Goal: Information Seeking & Learning: Learn about a topic

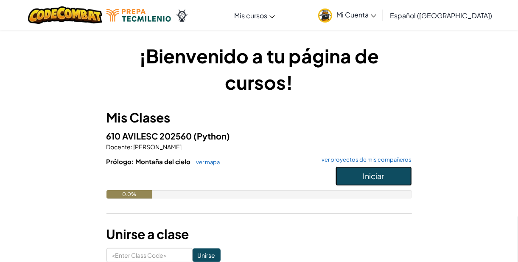
click at [371, 175] on span "Iniciar" at bounding box center [373, 176] width 21 height 10
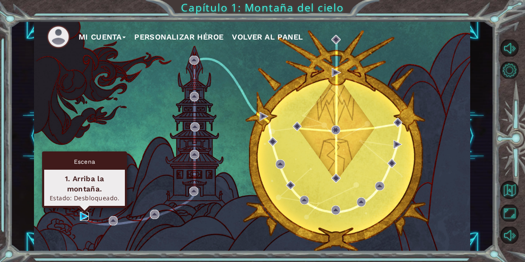
click at [80, 214] on img at bounding box center [84, 215] width 9 height 9
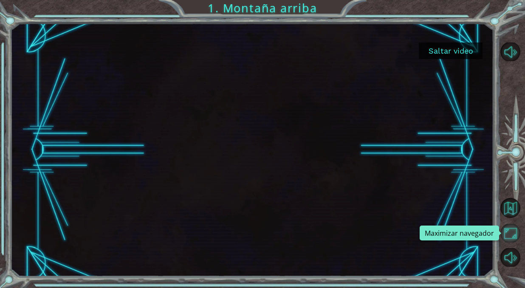
click at [512, 235] on button "Maximizar navegador" at bounding box center [510, 233] width 20 height 19
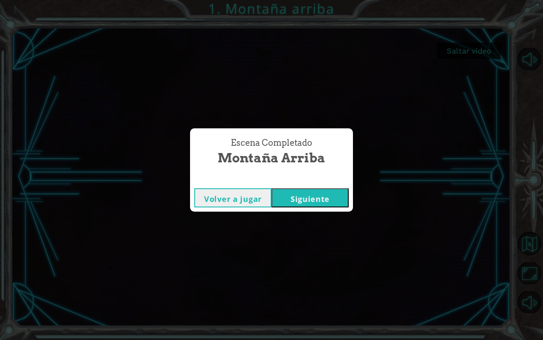
click at [293, 197] on button "Siguiente" at bounding box center [310, 197] width 77 height 19
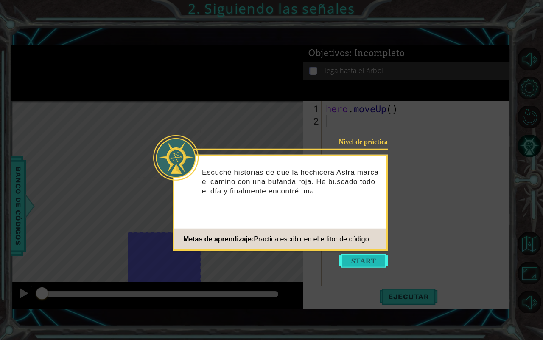
click at [379, 255] on button "Start" at bounding box center [364, 261] width 48 height 14
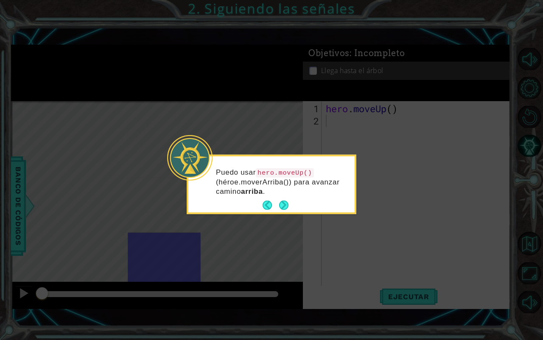
click at [292, 204] on div "Puedo usar hero.moveUp() (héroe.moverArriba()) para avanzar camino arriba ." at bounding box center [272, 185] width 166 height 53
click at [279, 203] on button "Next" at bounding box center [284, 205] width 10 height 10
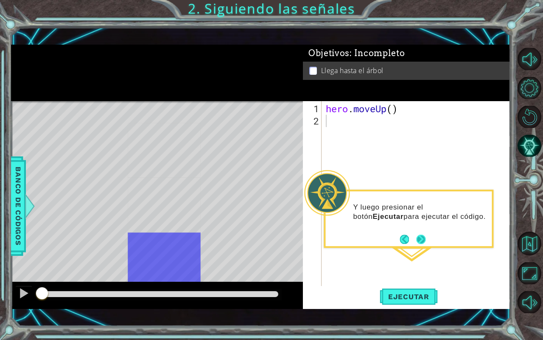
click at [422, 237] on button "Next" at bounding box center [422, 239] width 10 height 10
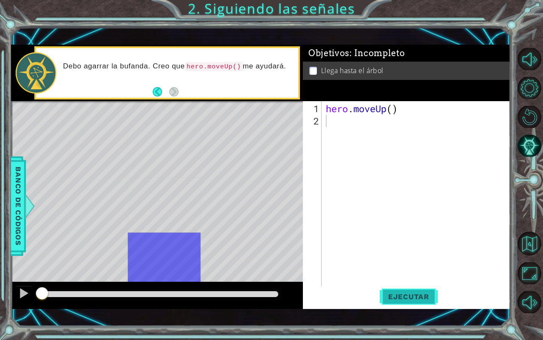
click at [394, 287] on button "Ejecutar" at bounding box center [409, 296] width 58 height 21
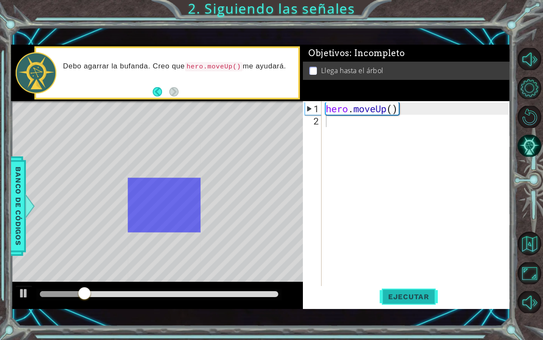
click at [393, 287] on button "Ejecutar" at bounding box center [409, 296] width 58 height 21
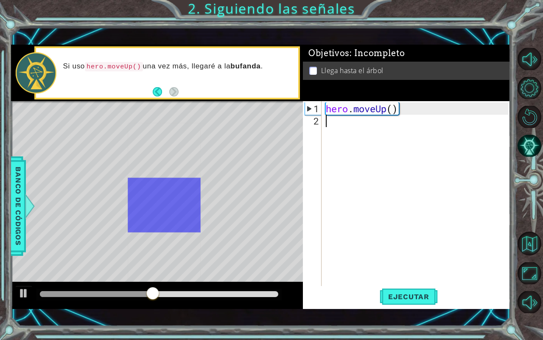
click at [342, 144] on div "hero . moveUp ( )" at bounding box center [418, 206] width 189 height 209
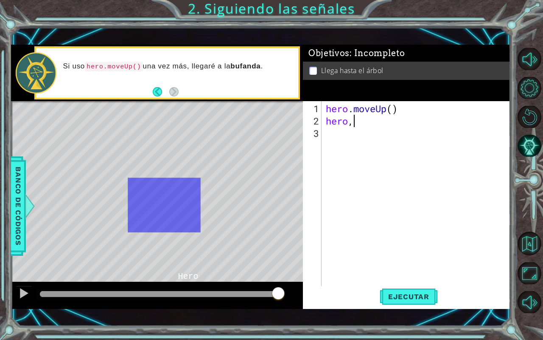
scroll to position [0, 1]
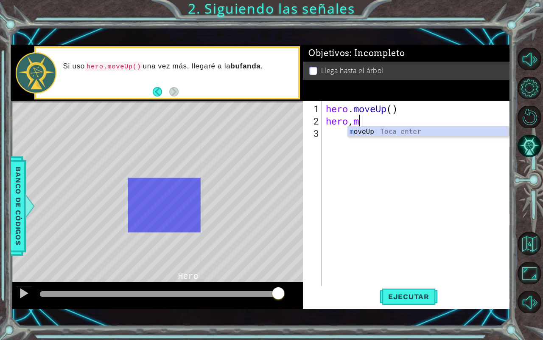
type textarea "hero,mo"
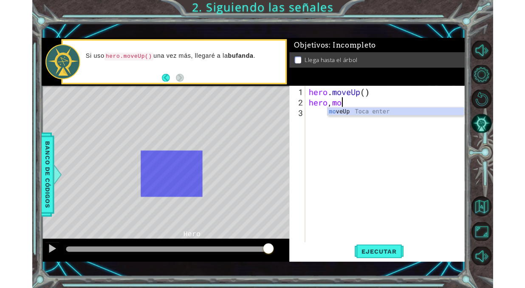
scroll to position [0, 0]
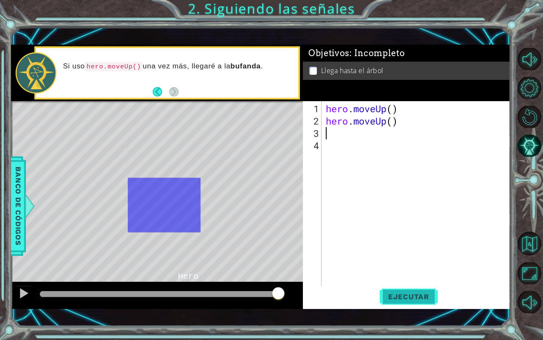
click at [408, 287] on span "Ejecutar" at bounding box center [409, 296] width 58 height 8
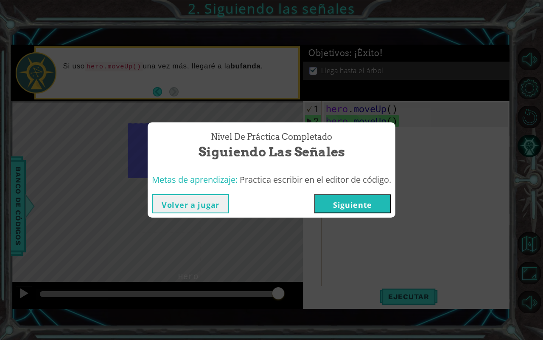
click at [371, 198] on button "Siguiente" at bounding box center [352, 203] width 77 height 19
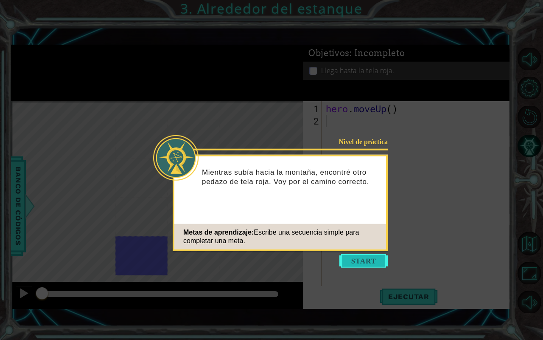
click at [368, 265] on button "Start" at bounding box center [364, 261] width 48 height 14
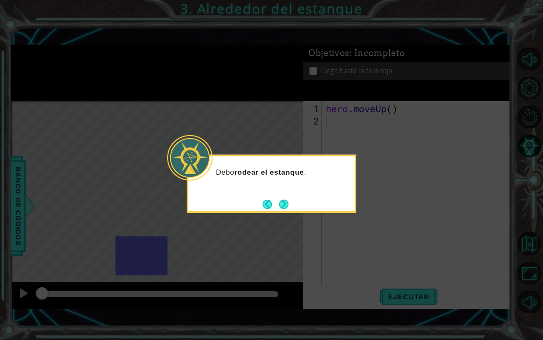
drag, startPoint x: 276, startPoint y: 203, endPoint x: 296, endPoint y: 211, distance: 21.8
click at [296, 211] on div "Debo rodear el estanque ." at bounding box center [272, 184] width 170 height 58
click at [289, 205] on button "Next" at bounding box center [284, 204] width 10 height 10
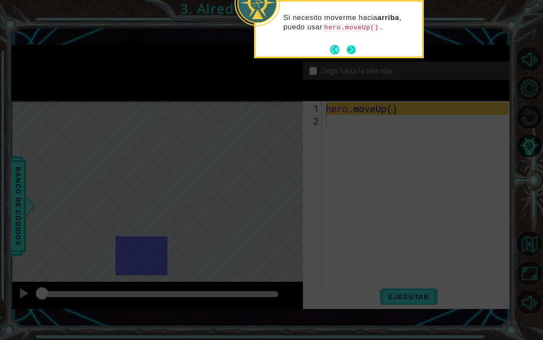
click at [356, 49] on button "Next" at bounding box center [351, 49] width 11 height 11
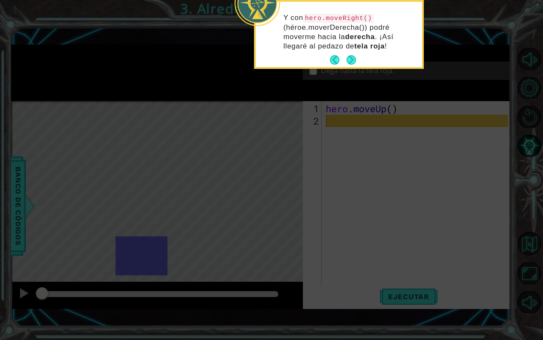
click at [348, 29] on p "Y con hero.moveRight() (héroe.moverDerecha()) podré moverme hacia la derecha . …" at bounding box center [350, 32] width 133 height 38
click at [347, 56] on button "Next" at bounding box center [352, 60] width 10 height 10
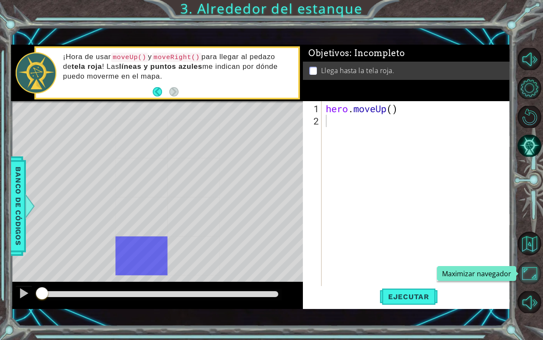
click at [524, 274] on button "Maximizar navegador" at bounding box center [530, 273] width 24 height 22
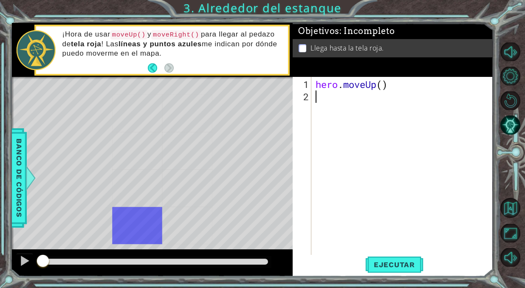
click at [327, 109] on div "hero . moveUp ( )" at bounding box center [404, 182] width 180 height 209
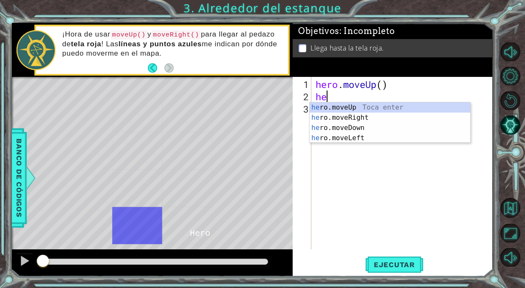
type textarea "her"
click at [329, 113] on div "her o.moveUp Toca enter her o.moveRight Toca enter her o.moveDown Toca enter he…" at bounding box center [390, 132] width 161 height 61
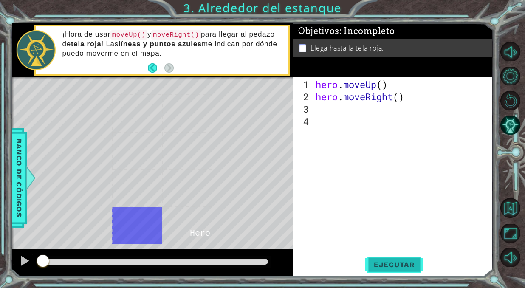
click at [397, 264] on span "Ejecutar" at bounding box center [394, 264] width 58 height 8
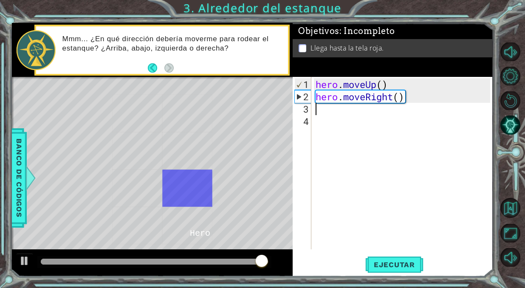
click at [328, 111] on div "hero . moveUp ( ) hero . moveRight ( )" at bounding box center [404, 176] width 180 height 197
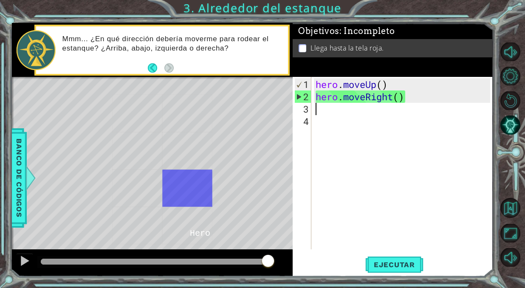
type textarea "h"
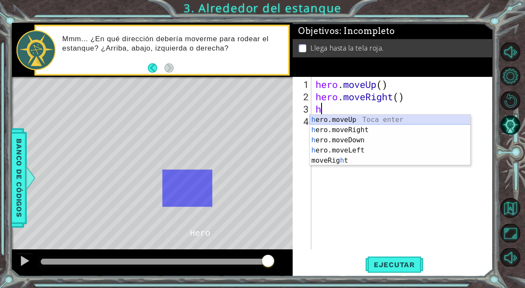
click at [363, 121] on div "h ero.moveUp Toca enter h ero.moveRight Toca enter h ero.moveDown Toca enter h …" at bounding box center [390, 150] width 161 height 71
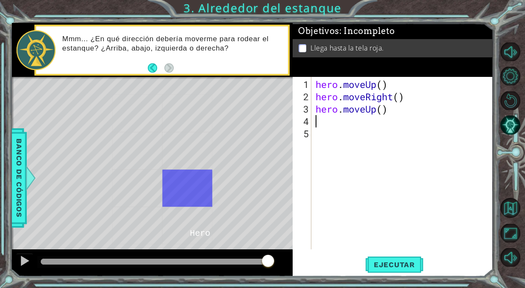
click at [360, 122] on div "hero . moveUp ( ) hero . moveRight ( ) hero . moveUp ( )" at bounding box center [404, 176] width 180 height 197
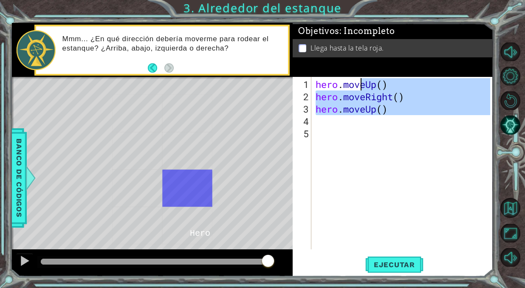
type textarea "hero.moveUp() hero.moveRight()"
click at [360, 122] on div "hero . moveUp ( ) hero . moveRight ( ) hero . moveUp ( )" at bounding box center [402, 163] width 176 height 172
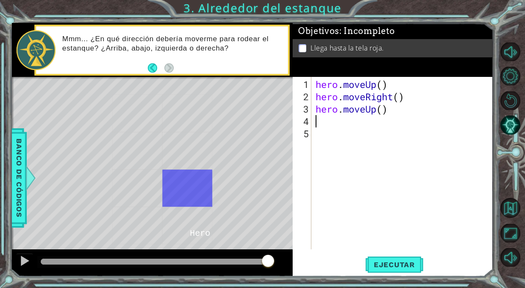
type textarea "h"
click at [386, 270] on button "Ejecutar" at bounding box center [394, 265] width 58 height 20
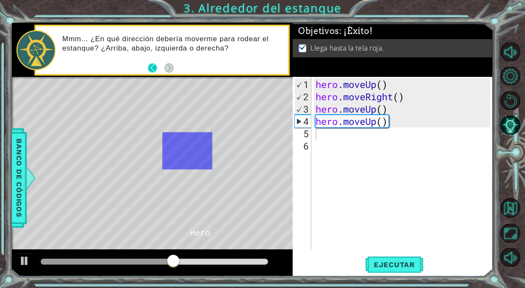
click at [153, 64] on button "Back" at bounding box center [156, 67] width 17 height 9
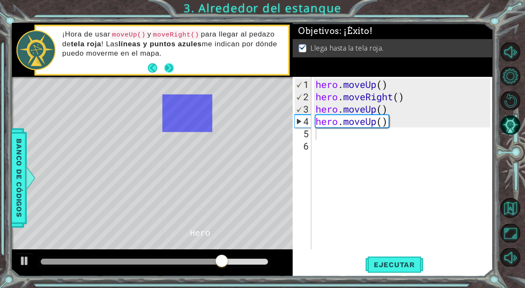
click at [169, 66] on button "Next" at bounding box center [169, 68] width 10 height 10
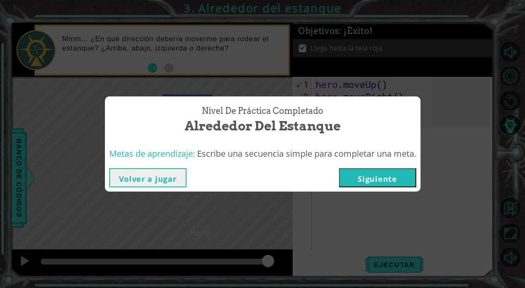
click at [385, 180] on button "Siguiente" at bounding box center [377, 177] width 77 height 19
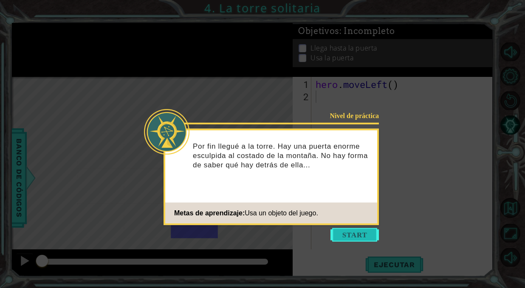
click at [340, 230] on button "Start" at bounding box center [354, 235] width 48 height 14
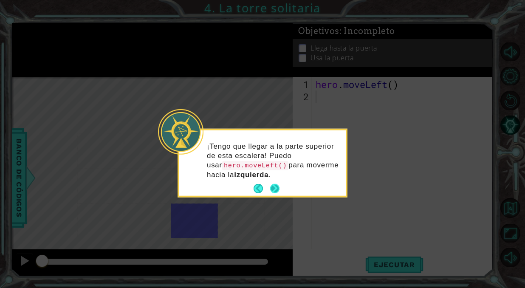
click at [273, 186] on button "Next" at bounding box center [274, 188] width 9 height 9
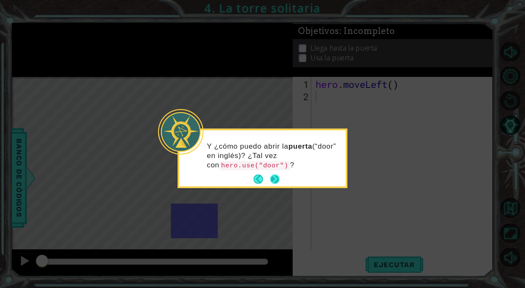
click at [273, 186] on div "Y ¿cómo puedo abrir la puerta (“door” en inglés)? ¿Tal vez con hero.use("door")…" at bounding box center [262, 158] width 170 height 59
click at [273, 178] on button "Next" at bounding box center [274, 179] width 9 height 9
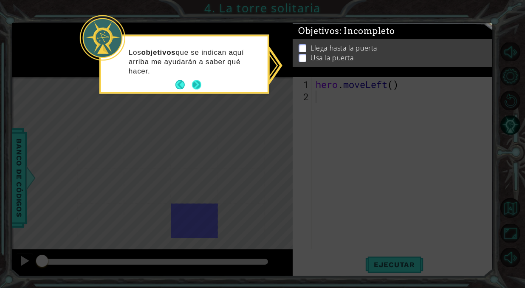
click at [199, 81] on button "Next" at bounding box center [196, 85] width 10 height 10
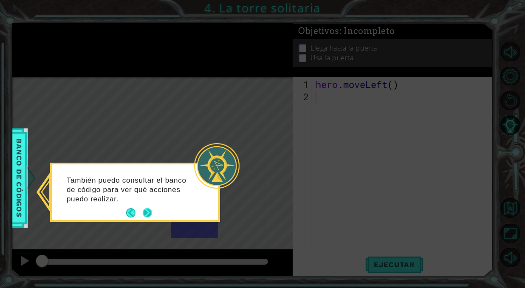
click at [149, 209] on button "Next" at bounding box center [147, 213] width 10 height 10
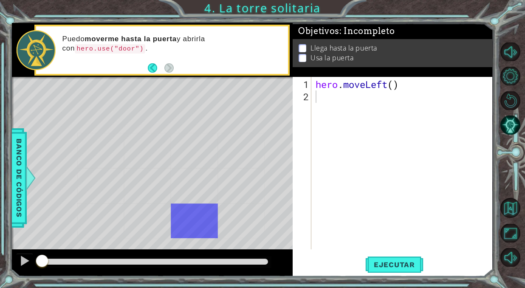
click at [229, 218] on div "* Dot" at bounding box center [241, 220] width 47 height 35
click at [383, 264] on span "Ejecutar" at bounding box center [394, 264] width 58 height 8
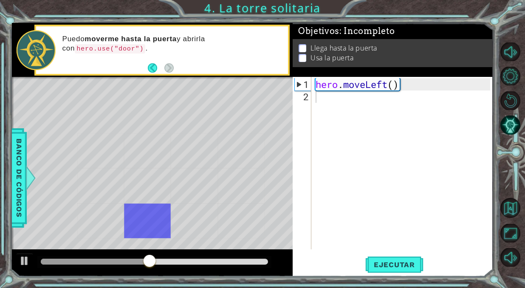
click at [324, 107] on div "hero . moveLeft ( )" at bounding box center [404, 176] width 180 height 197
click at [334, 116] on div "hero . moveLeft ( )" at bounding box center [404, 176] width 180 height 197
type textarea "h"
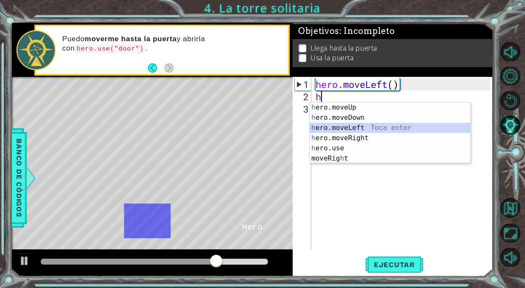
click at [357, 131] on div "h ero.moveUp Toca enter h ero.moveDown Toca enter h ero.moveLeft Toca enter h e…" at bounding box center [390, 143] width 161 height 82
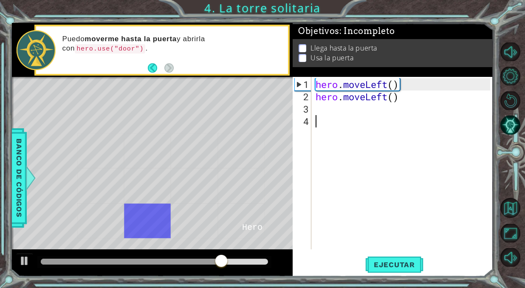
click at [350, 126] on div "hero . moveLeft ( ) hero . moveLeft ( )" at bounding box center [404, 176] width 180 height 197
type textarea "h"
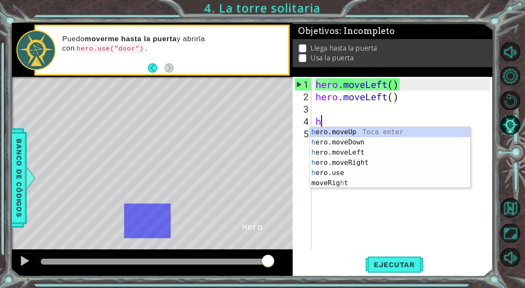
click at [389, 115] on div "hero . moveLeft ( ) hero . moveLeft ( ) h" at bounding box center [404, 176] width 180 height 197
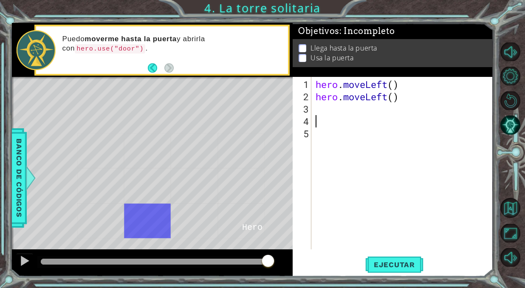
click at [334, 109] on div "hero . moveLeft ( ) hero . moveLeft ( )" at bounding box center [404, 176] width 180 height 197
click at [385, 261] on span "Ejecutar" at bounding box center [394, 264] width 58 height 8
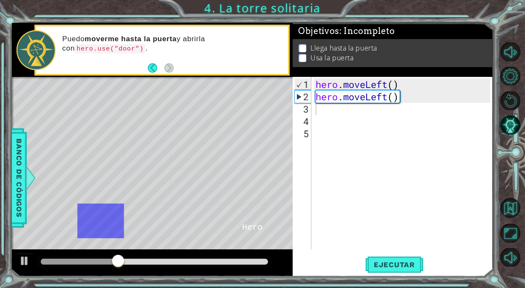
click at [362, 125] on div "hero . moveLeft ( ) hero . moveLeft ( )" at bounding box center [404, 176] width 180 height 197
click at [360, 117] on div "hero . moveLeft ( ) hero . moveLeft ( )" at bounding box center [404, 176] width 180 height 197
click at [360, 104] on div "hero . moveLeft ( ) hero . moveLeft ( )" at bounding box center [404, 176] width 180 height 197
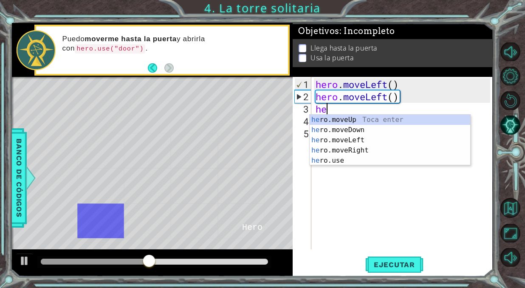
type textarea "hero"
click at [360, 115] on div "hero .moveUp Toca enter hero .moveDown Toca enter hero .moveLeft Toca enter her…" at bounding box center [390, 150] width 161 height 71
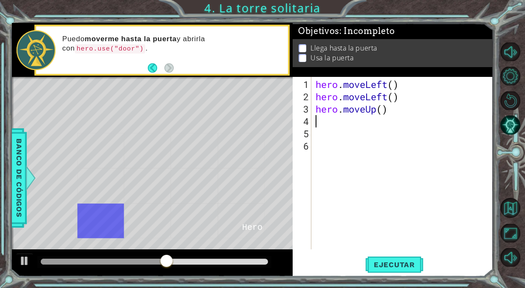
scroll to position [0, 0]
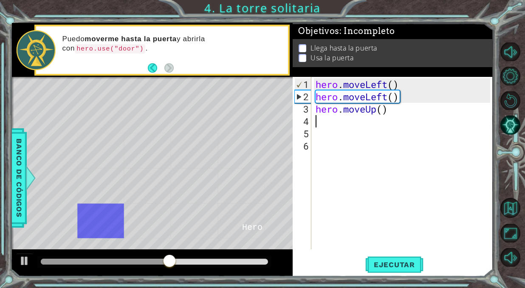
click at [360, 129] on div "hero . moveLeft ( ) hero . moveLeft ( ) hero . moveUp ( )" at bounding box center [404, 176] width 180 height 197
click at [358, 125] on div "hero . moveLeft ( ) hero . moveLeft ( ) hero . moveUp ( )" at bounding box center [404, 176] width 180 height 197
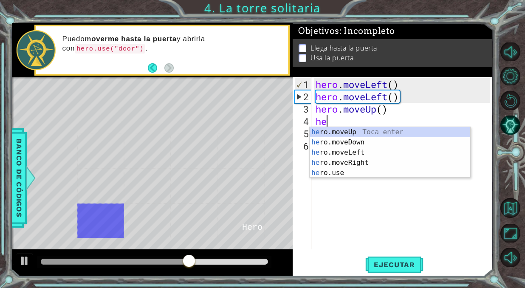
type textarea "hero"
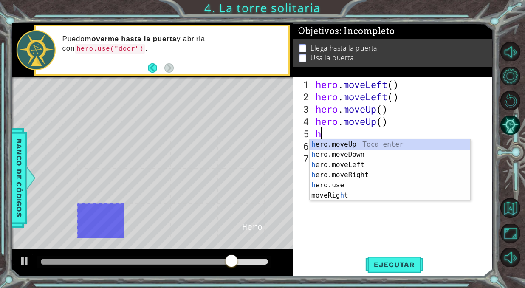
type textarea "he"
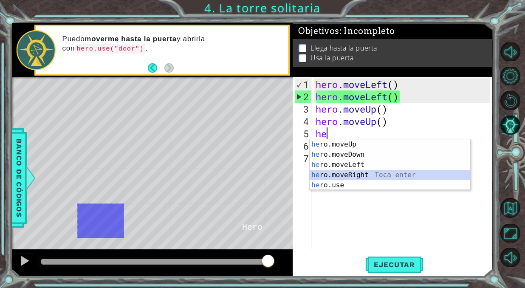
click at [344, 171] on div "he ro.moveUp Toca enter he ro.moveDown Toca enter he ro.moveLeft Toca enter he …" at bounding box center [390, 174] width 161 height 71
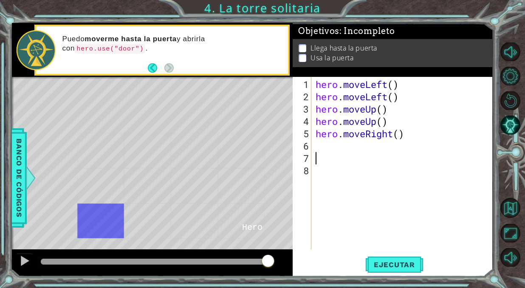
click at [342, 163] on div "hero . moveLeft ( ) hero . moveLeft ( ) hero . moveUp ( ) hero . moveUp ( ) her…" at bounding box center [404, 176] width 180 height 197
click at [342, 159] on div "hero . moveLeft ( ) hero . moveLeft ( ) hero . moveUp ( ) hero . moveUp ( ) her…" at bounding box center [404, 176] width 180 height 197
click at [343, 151] on div "hero . moveLeft ( ) hero . moveLeft ( ) hero . moveUp ( ) hero . moveUp ( ) her…" at bounding box center [404, 176] width 180 height 197
click at [332, 144] on div "hero . moveLeft ( ) hero . moveLeft ( ) hero . moveUp ( ) hero . moveUp ( ) her…" at bounding box center [404, 176] width 180 height 197
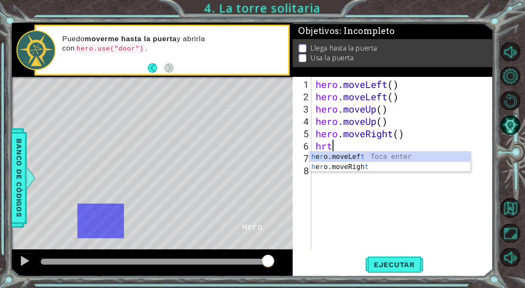
scroll to position [0, 0]
type textarea "hr"
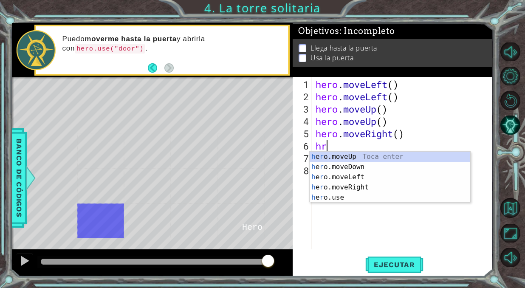
scroll to position [0, 0]
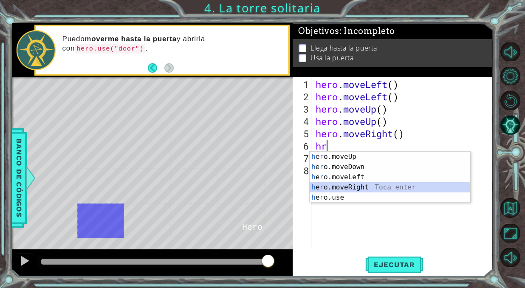
click at [356, 189] on div "h e r o.moveUp Toca enter h e r o.moveDown Toca enter h e r o.moveLeft Toca ent…" at bounding box center [390, 187] width 161 height 71
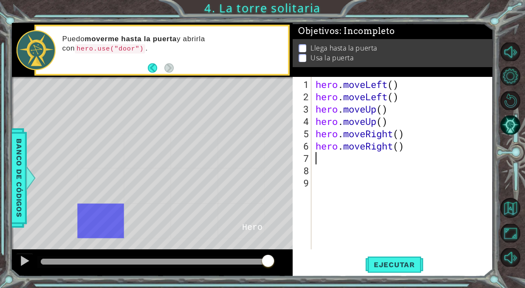
click at [347, 171] on div "hero . moveLeft ( ) hero . moveLeft ( ) hero . moveUp ( ) hero . moveUp ( ) her…" at bounding box center [404, 176] width 180 height 197
click at [347, 167] on div "hero . moveLeft ( ) hero . moveLeft ( ) hero . moveUp ( ) hero . moveUp ( ) her…" at bounding box center [404, 176] width 180 height 197
click at [343, 158] on div "hero . moveLeft ( ) hero . moveLeft ( ) hero . moveUp ( ) hero . moveUp ( ) her…" at bounding box center [404, 176] width 180 height 197
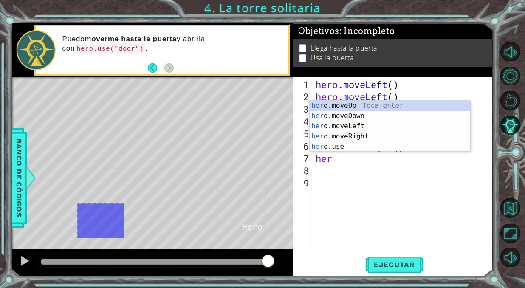
scroll to position [0, 0]
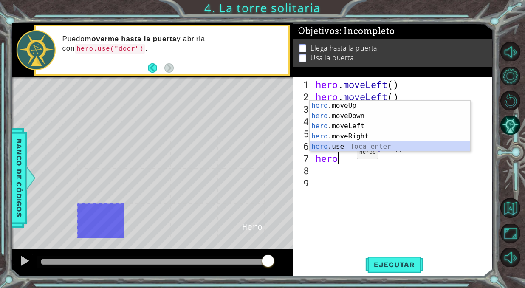
click at [342, 148] on div "hero .moveUp Toca enter hero .moveDown Toca enter hero .moveLeft Toca enter her…" at bounding box center [390, 136] width 161 height 71
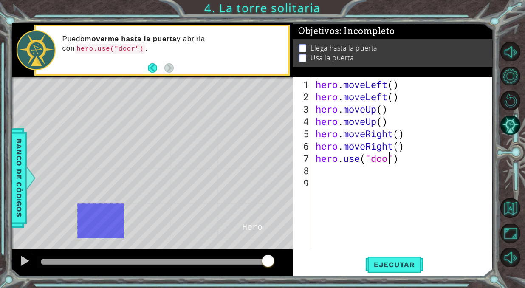
type textarea "hero.use("door")"
drag, startPoint x: 377, startPoint y: 166, endPoint x: 390, endPoint y: 220, distance: 55.4
click at [377, 166] on div "hero . moveLeft ( ) hero . moveLeft ( ) hero . moveUp ( ) hero . moveUp ( ) her…" at bounding box center [404, 176] width 180 height 197
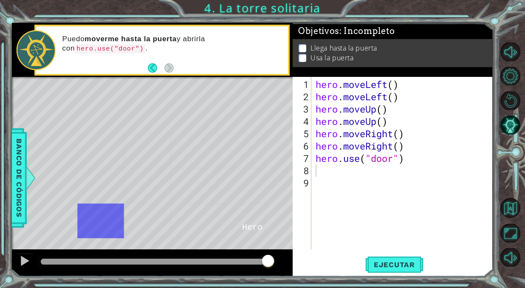
click at [385, 252] on div "1 2 3 4 5 6 7 8 9 hero . moveLeft ( ) hero . moveLeft ( ) hero . moveUp ( ) her…" at bounding box center [393, 177] width 200 height 200
click at [389, 272] on button "Ejecutar" at bounding box center [394, 265] width 58 height 20
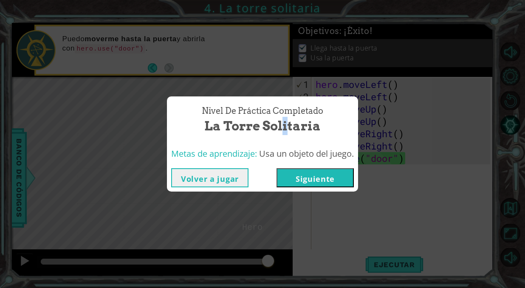
drag, startPoint x: 284, startPoint y: 118, endPoint x: 279, endPoint y: 119, distance: 5.3
click at [279, 119] on span "La torre solitaria" at bounding box center [262, 126] width 116 height 18
click at [331, 184] on button "Siguiente" at bounding box center [314, 177] width 77 height 19
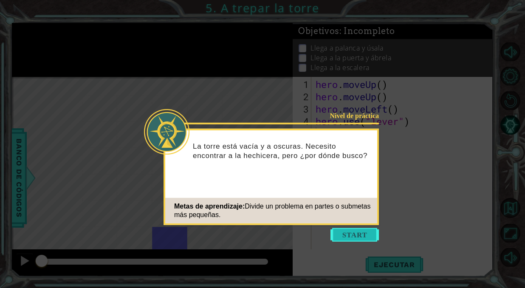
click at [344, 228] on button "Start" at bounding box center [354, 235] width 48 height 14
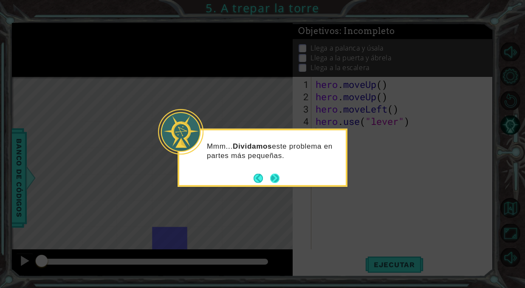
click at [280, 175] on button "Next" at bounding box center [275, 178] width 10 height 10
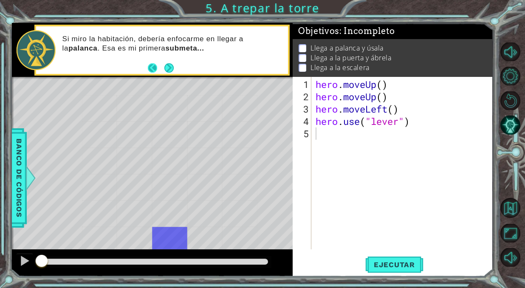
click at [158, 69] on button "Back" at bounding box center [156, 67] width 17 height 9
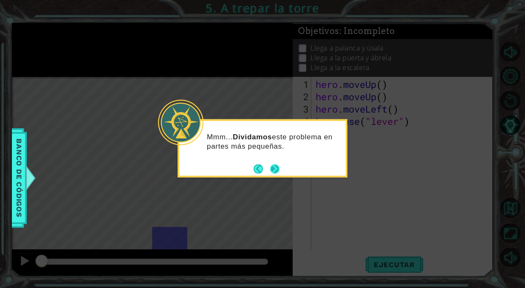
click at [276, 166] on button "Next" at bounding box center [275, 169] width 14 height 14
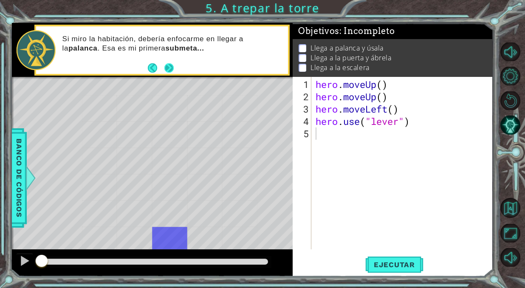
click at [174, 73] on button "Next" at bounding box center [169, 67] width 11 height 11
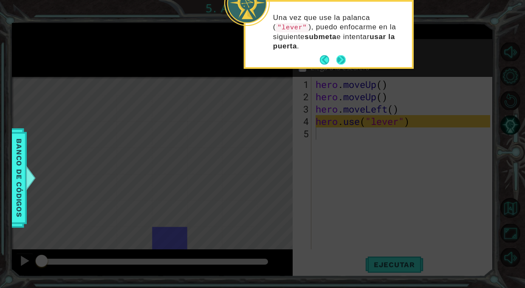
click at [344, 60] on button "Next" at bounding box center [341, 60] width 14 height 14
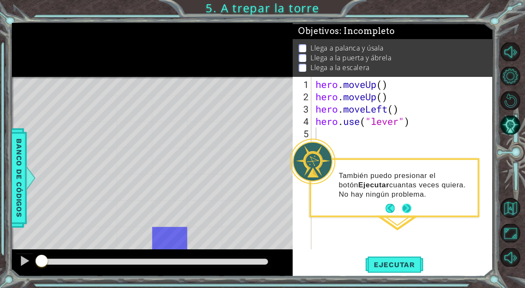
click at [406, 208] on button "Next" at bounding box center [406, 208] width 15 height 15
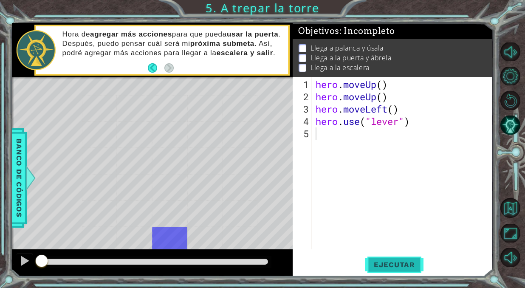
click at [393, 265] on span "Ejecutar" at bounding box center [394, 264] width 58 height 8
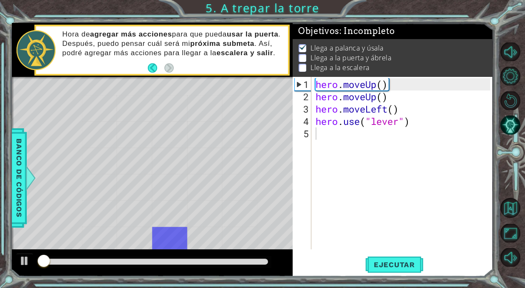
scroll to position [5, 0]
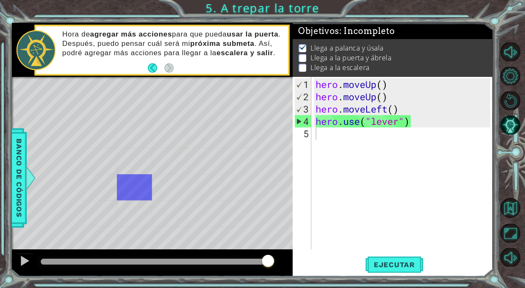
click at [320, 144] on div "hero . moveUp ( ) hero . moveUp ( ) hero . moveLeft ( ) hero . use ( "lever" )" at bounding box center [404, 176] width 180 height 197
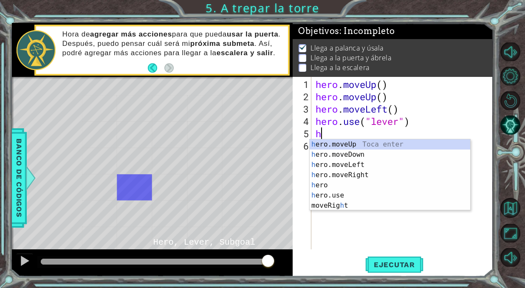
type textarea "her"
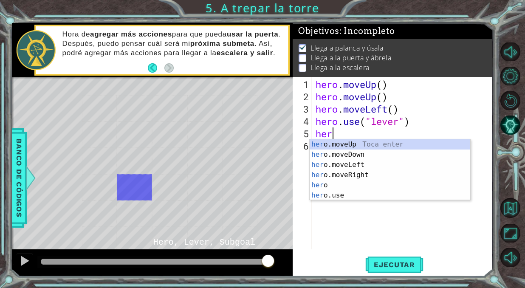
scroll to position [0, 0]
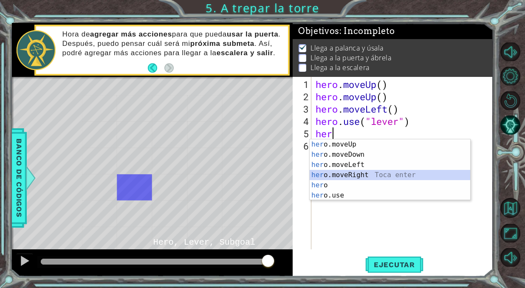
click at [363, 170] on div "her o.moveUp Toca enter her o.moveDown Toca enter her o.moveLeft [PERSON_NAME] …" at bounding box center [390, 180] width 161 height 82
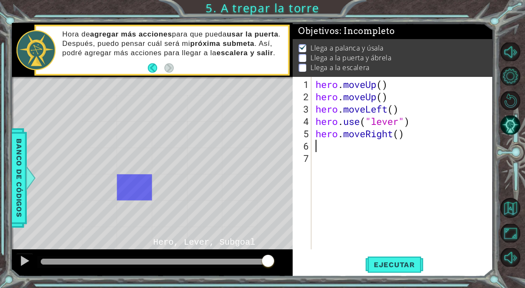
type textarea "h"
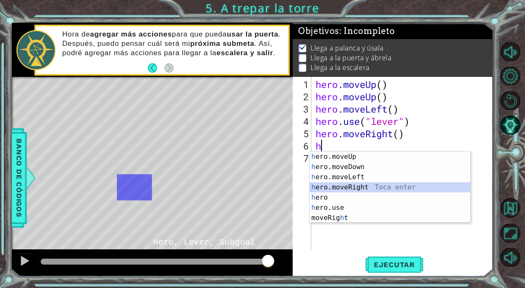
click at [351, 186] on div "h ero.moveUp Toca enter h ero.moveDown Toca enter h ero.moveLeft Toca enter h e…" at bounding box center [390, 198] width 161 height 92
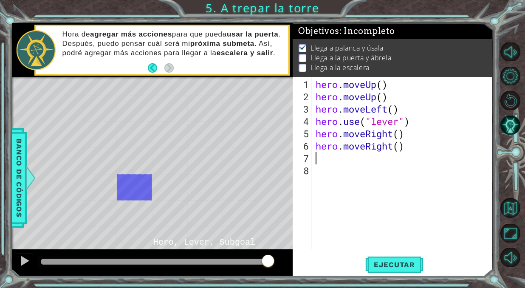
type textarea "h"
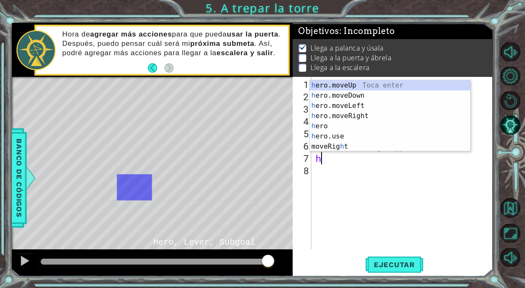
click at [351, 144] on div "h ero.moveUp Toca enter h ero.moveDown Toca enter h ero.moveLeft Toca enter h e…" at bounding box center [390, 126] width 161 height 92
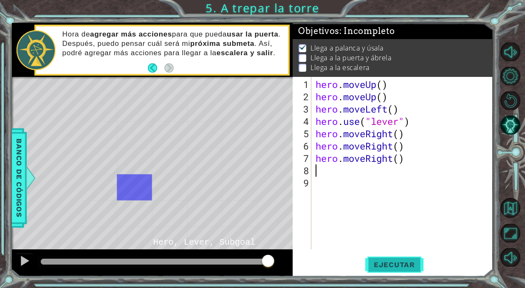
click at [377, 260] on button "Ejecutar" at bounding box center [394, 265] width 58 height 20
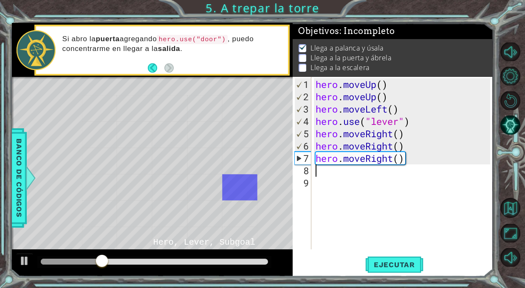
click at [341, 170] on div "hero . moveUp ( ) hero . moveUp ( ) hero . moveLeft ( ) hero . use ( "lever" ) …" at bounding box center [404, 176] width 180 height 197
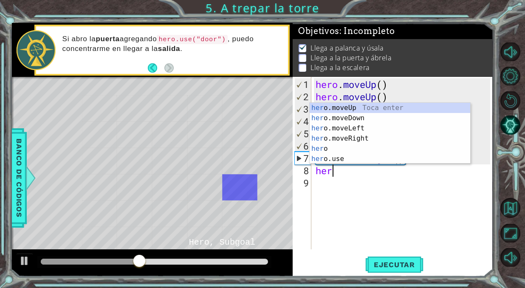
scroll to position [0, 0]
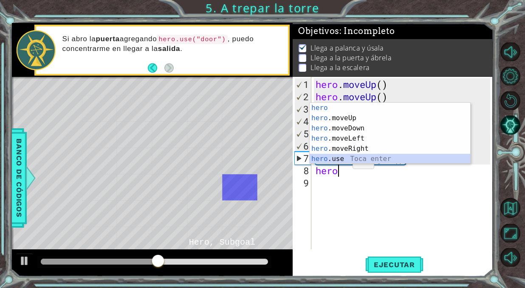
click at [338, 158] on div "hero Toca enter hero .moveUp Toca enter hero .moveDown Toca enter hero .moveLef…" at bounding box center [390, 144] width 161 height 82
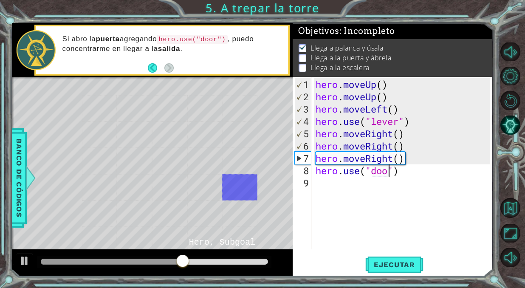
scroll to position [0, 3]
type textarea "hero.use("door")"
click at [386, 258] on button "Ejecutar" at bounding box center [394, 265] width 58 height 20
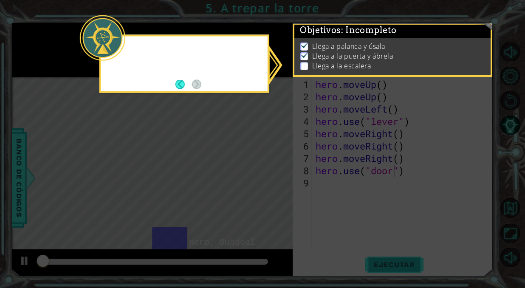
scroll to position [5, 0]
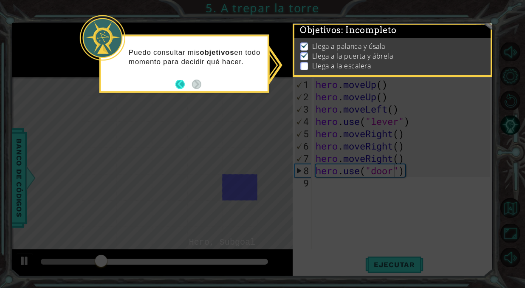
click at [178, 83] on button "Back" at bounding box center [183, 83] width 17 height 9
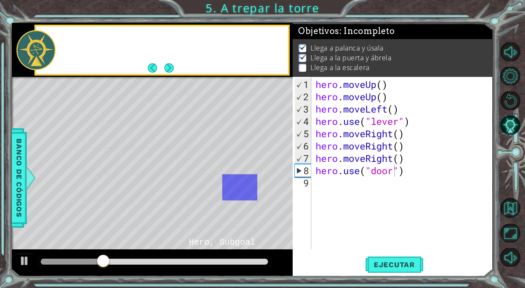
scroll to position [4, 0]
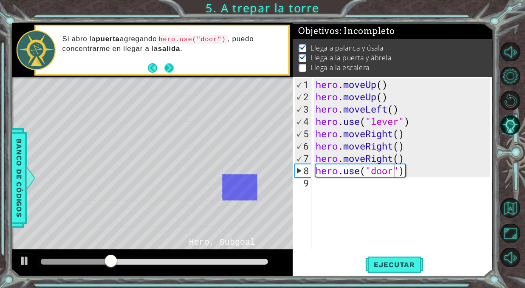
click at [170, 68] on button "Next" at bounding box center [169, 67] width 11 height 11
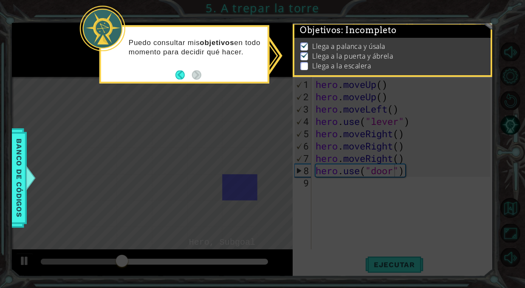
click at [218, 72] on div "Puedo consultar mis objetivos en todo momento para decidir qué hacer." at bounding box center [184, 51] width 166 height 43
click at [408, 42] on li "Llega a palanca y úsala" at bounding box center [393, 47] width 186 height 10
click at [381, 226] on icon at bounding box center [262, 144] width 525 height 288
click at [184, 73] on button "Back" at bounding box center [183, 74] width 17 height 9
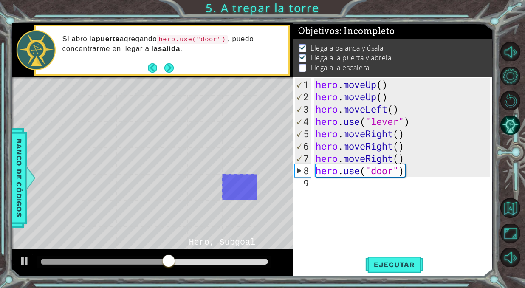
scroll to position [0, 0]
click at [361, 181] on div "hero . moveUp ( ) hero . moveUp ( ) hero . moveLeft ( ) hero . use ( "lever" ) …" at bounding box center [404, 176] width 180 height 197
click at [337, 194] on div "hero . moveUp ( ) hero . moveUp ( ) hero . moveLeft ( ) hero . use ( "lever" ) …" at bounding box center [404, 176] width 180 height 197
type textarea "h"
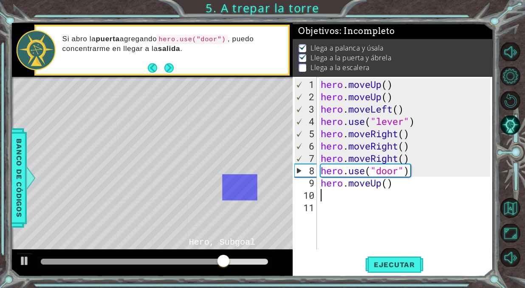
type textarea "h"
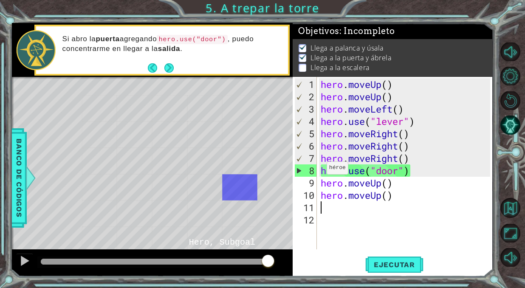
type textarea "h"
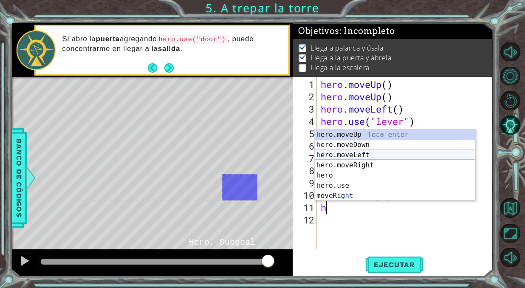
click at [321, 154] on div "h ero.moveUp Toca enter h ero.moveDown Toca enter h ero.moveLeft Toca enter h e…" at bounding box center [395, 175] width 161 height 92
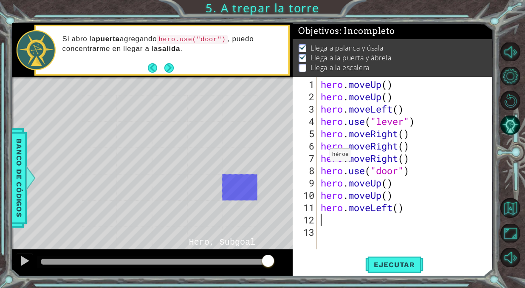
type textarea "h"
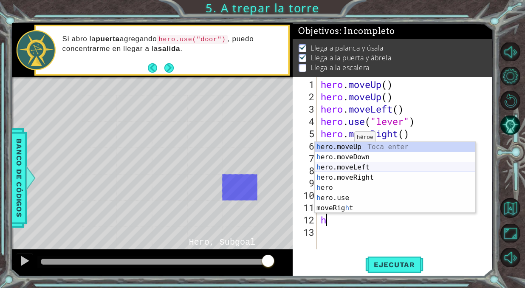
click at [351, 167] on div "h ero.moveUp Toca enter h ero.moveDown Toca enter h ero.moveLeft Toca enter h e…" at bounding box center [395, 188] width 161 height 92
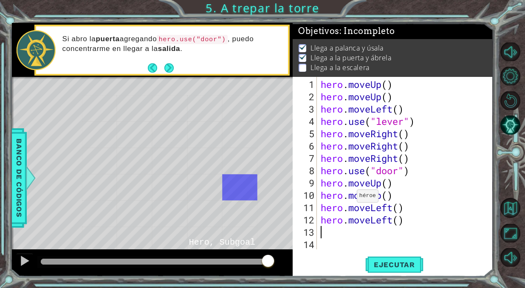
type textarea "h"
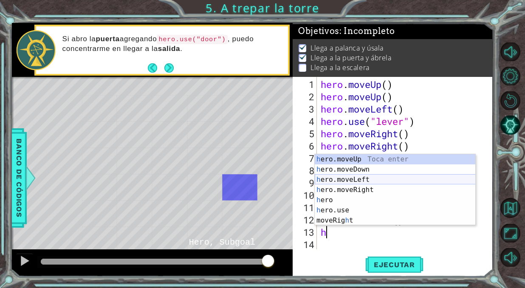
click at [369, 181] on div "h ero.moveUp Toca enter h ero.moveDown Toca enter h ero.moveLeft Toca enter h e…" at bounding box center [395, 200] width 161 height 92
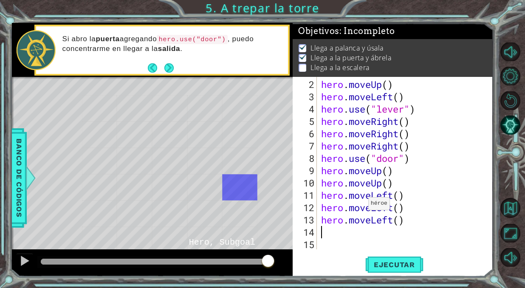
scroll to position [12, 0]
click at [378, 267] on span "Ejecutar" at bounding box center [394, 264] width 58 height 8
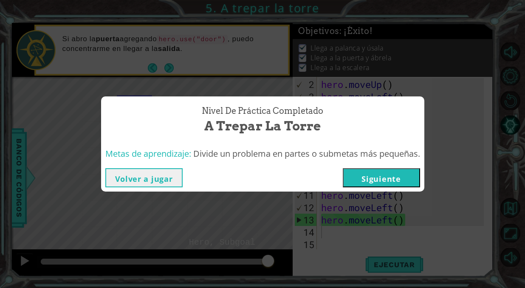
click at [160, 183] on button "Volver a jugar" at bounding box center [143, 177] width 77 height 19
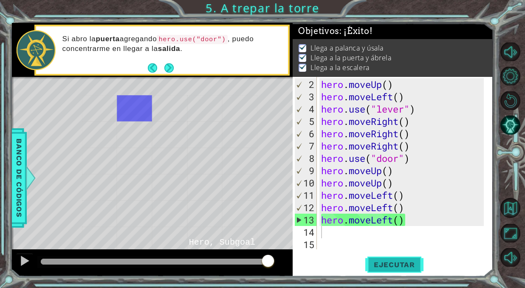
click at [399, 272] on button "Ejecutar" at bounding box center [394, 265] width 58 height 20
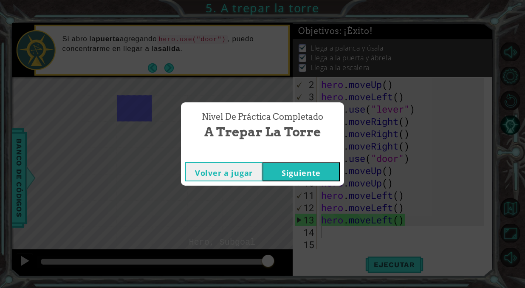
click at [300, 173] on button "Siguiente" at bounding box center [300, 171] width 77 height 19
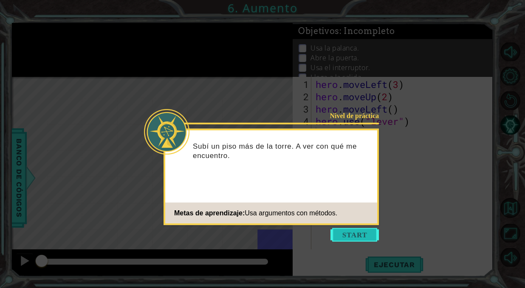
click at [339, 229] on button "Start" at bounding box center [354, 235] width 48 height 14
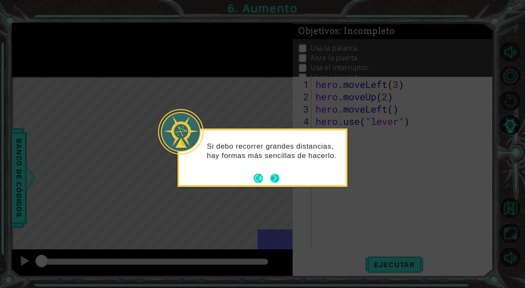
click at [275, 172] on button "Next" at bounding box center [274, 177] width 15 height 15
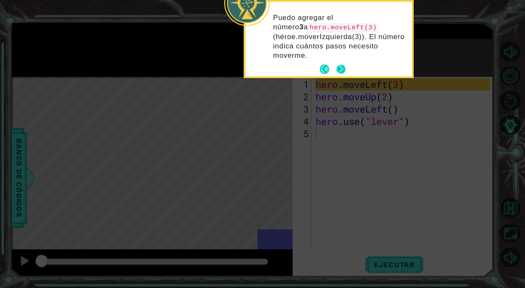
click at [341, 72] on button "Next" at bounding box center [340, 69] width 11 height 11
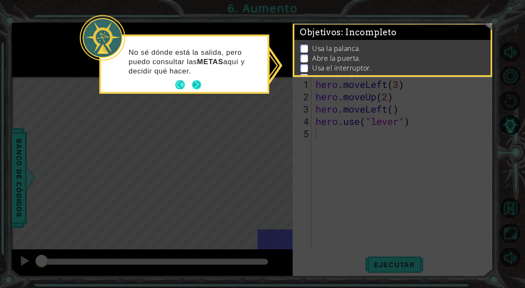
click at [200, 86] on button "Next" at bounding box center [197, 85] width 10 height 10
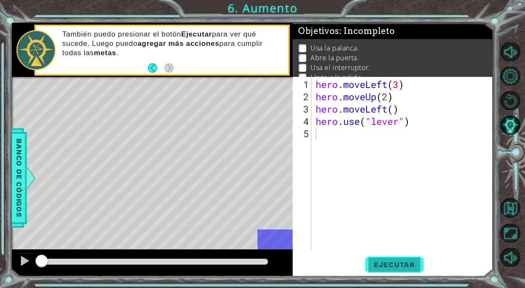
click at [384, 260] on button "Ejecutar" at bounding box center [394, 265] width 58 height 20
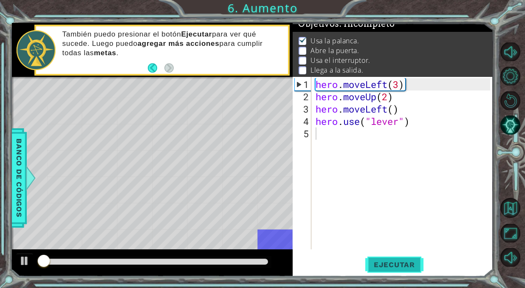
scroll to position [10, 0]
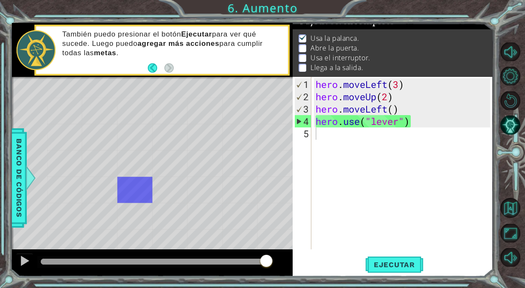
drag, startPoint x: 79, startPoint y: 262, endPoint x: 266, endPoint y: 256, distance: 187.8
click at [266, 256] on div at bounding box center [266, 261] width 15 height 15
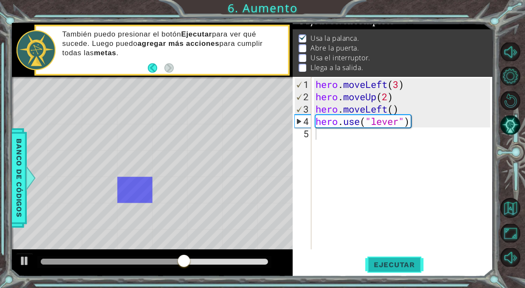
click at [400, 267] on span "Ejecutar" at bounding box center [394, 264] width 58 height 8
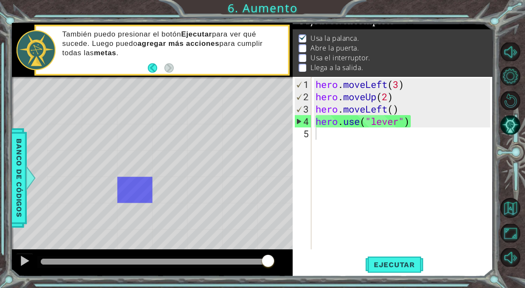
click at [374, 136] on div "hero . moveLeft ( 3 ) hero . moveUp ( 2 ) hero . moveLeft ( ) hero . use ( "lev…" at bounding box center [404, 176] width 180 height 197
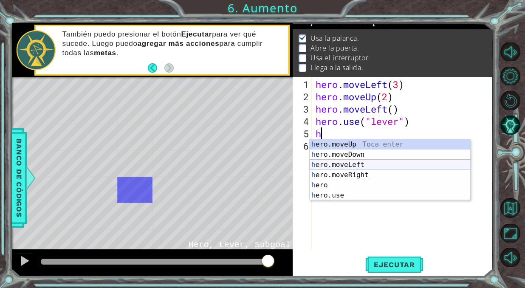
click at [337, 160] on div "h ero.moveUp Toca enter h ero.moveDown Toca enter h ero.moveLeft Toca enter h e…" at bounding box center [390, 180] width 161 height 82
type textarea "hero.moveLeft(1)"
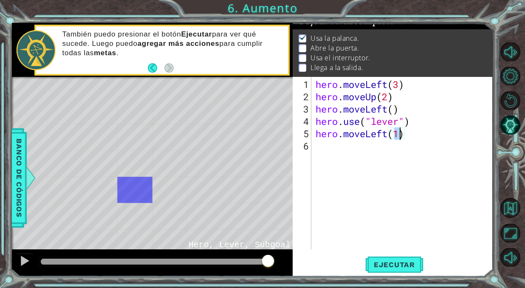
click at [337, 160] on div "hero . moveLeft ( 3 ) hero . moveUp ( 2 ) hero . moveLeft ( ) hero . use ( "lev…" at bounding box center [404, 176] width 180 height 197
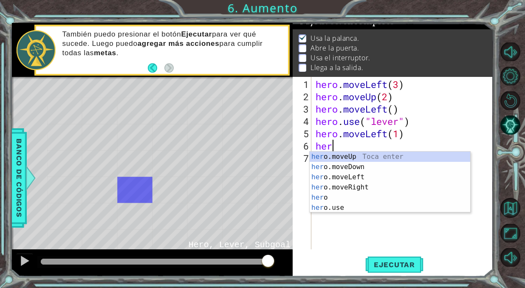
scroll to position [0, 0]
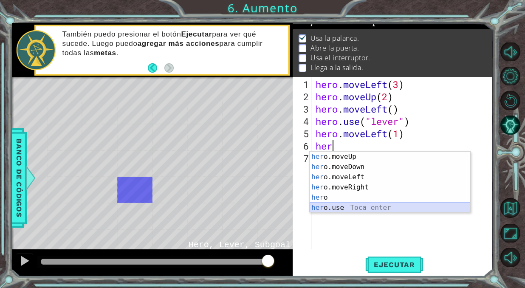
click at [340, 205] on div "her o.moveUp Toca enter her o.moveDown Toca enter her o.moveLeft [PERSON_NAME] …" at bounding box center [390, 193] width 161 height 82
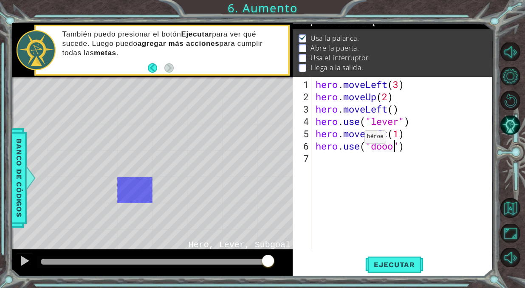
scroll to position [0, 3]
type textarea "hero.use("door")"
click at [371, 268] on span "Ejecutar" at bounding box center [394, 264] width 58 height 8
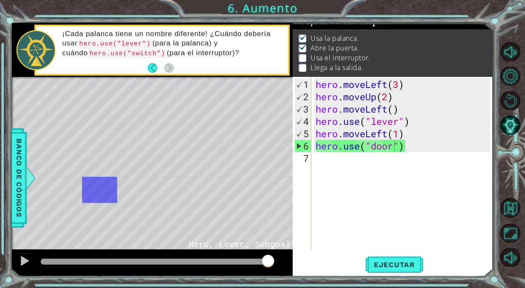
drag, startPoint x: 58, startPoint y: 260, endPoint x: 295, endPoint y: 218, distance: 240.5
click at [295, 218] on div "1 ההההההההההההההההההההההההההההההההההההההההההההההההההההההההההההההההההההההההההההה…" at bounding box center [252, 149] width 480 height 253
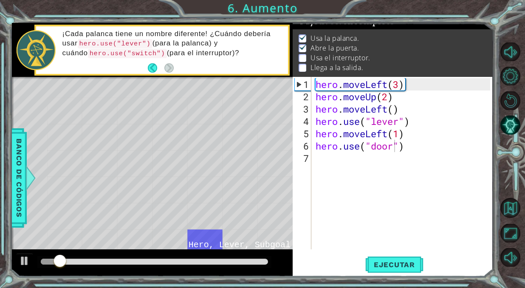
scroll to position [0, 0]
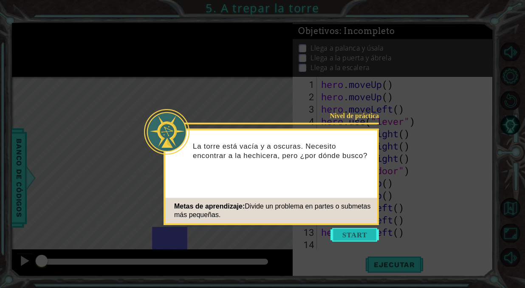
scroll to position [12, 0]
click at [332, 234] on button "Start" at bounding box center [354, 235] width 48 height 14
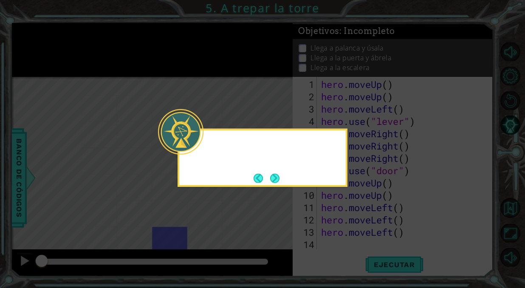
scroll to position [0, 0]
click at [278, 177] on button "Next" at bounding box center [275, 178] width 10 height 10
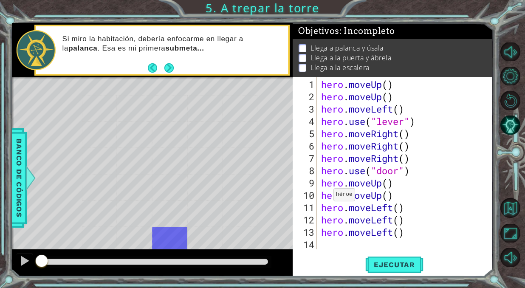
drag, startPoint x: 135, startPoint y: 222, endPoint x: 147, endPoint y: 217, distance: 13.2
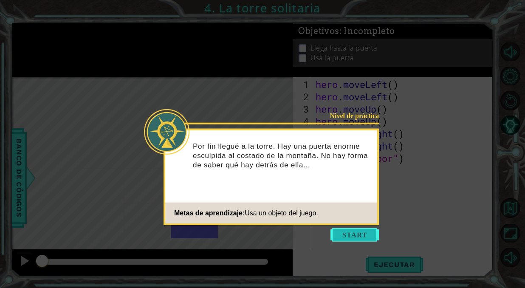
click at [360, 234] on button "Start" at bounding box center [354, 235] width 48 height 14
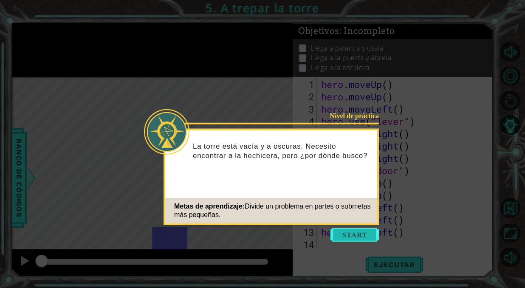
scroll to position [12, 0]
click at [357, 235] on button "Start" at bounding box center [354, 235] width 48 height 14
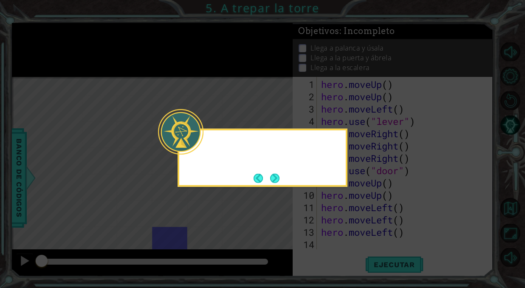
scroll to position [0, 0]
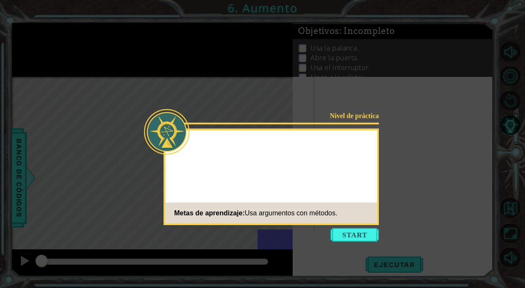
click at [361, 236] on button "Start" at bounding box center [354, 235] width 48 height 14
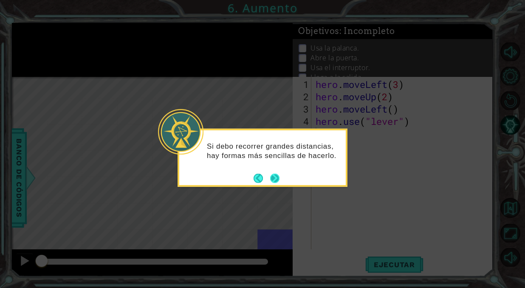
click at [279, 175] on button "Next" at bounding box center [275, 178] width 12 height 12
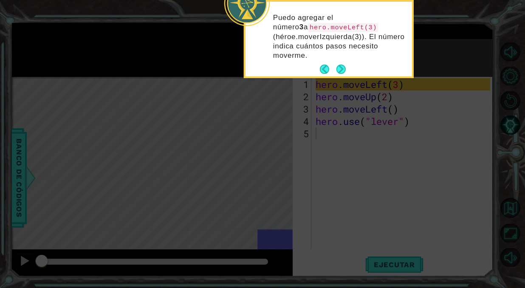
click at [304, 141] on icon at bounding box center [262, 43] width 525 height 490
click at [348, 68] on button "Next" at bounding box center [341, 70] width 16 height 16
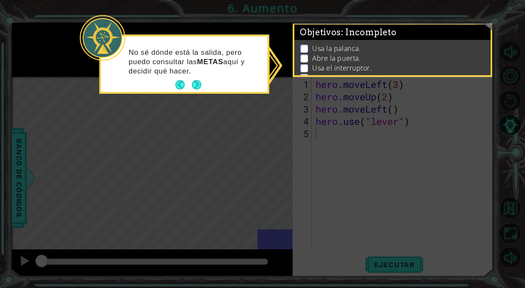
click at [193, 79] on button "Next" at bounding box center [197, 85] width 14 height 14
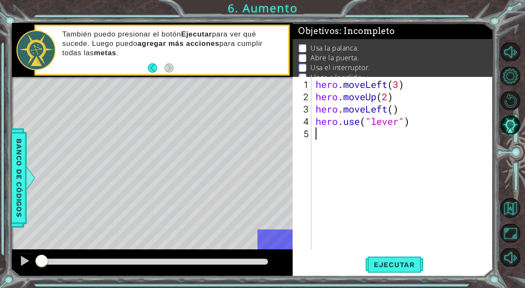
click at [318, 142] on div "hero . moveLeft ( 3 ) hero . moveUp ( 2 ) hero . moveLeft ( ) hero . use ( "lev…" at bounding box center [404, 176] width 180 height 197
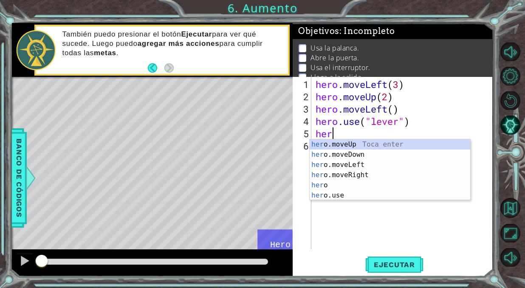
scroll to position [0, 0]
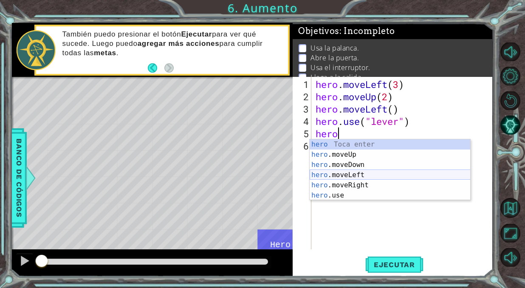
click at [326, 173] on div "hero Toca enter hero .moveUp Toca enter hero .moveDown Toca enter hero .moveLef…" at bounding box center [390, 180] width 161 height 82
type textarea "hero.moveLeft(1)"
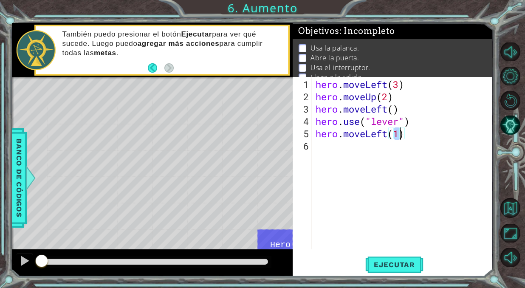
click at [320, 154] on div "hero . moveLeft ( 3 ) hero . moveUp ( 2 ) hero . moveLeft ( ) hero . use ( "lev…" at bounding box center [404, 176] width 180 height 197
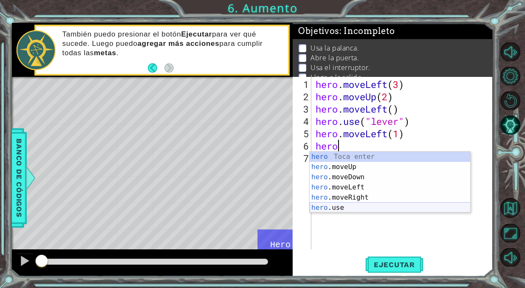
click at [333, 206] on div "hero Toca enter hero .moveUp Toca enter hero .moveDown Toca enter hero .moveLef…" at bounding box center [390, 193] width 161 height 82
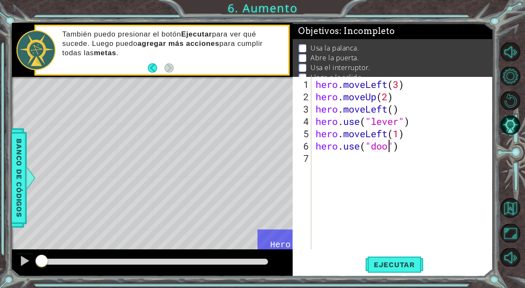
type textarea "hero.use("door")"
click at [327, 167] on div "hero . moveLeft ( 3 ) hero . moveUp ( 2 ) hero . moveLeft ( ) hero . use ( "lev…" at bounding box center [404, 176] width 180 height 197
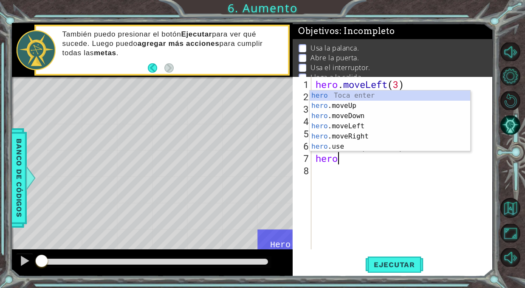
scroll to position [0, 0]
click at [326, 107] on div "hero Toca enter hero .moveUp Toca enter hero .moveDown Toca enter hero .moveLef…" at bounding box center [390, 131] width 161 height 82
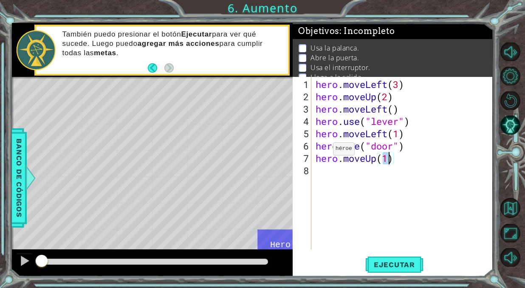
type textarea "hero.moveUp(2)"
click at [369, 167] on div "hero . moveLeft ( 3 ) hero . moveUp ( 2 ) hero . moveLeft ( ) hero . use ( "lev…" at bounding box center [404, 176] width 180 height 197
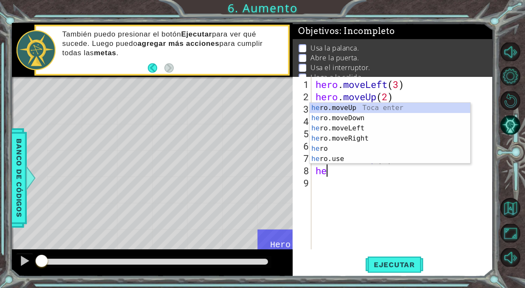
scroll to position [0, 0]
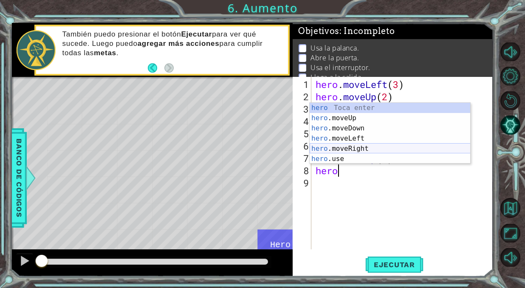
click at [395, 147] on div "hero Toca enter hero .moveUp Toca enter hero .moveDown Toca enter hero .moveLef…" at bounding box center [390, 144] width 161 height 82
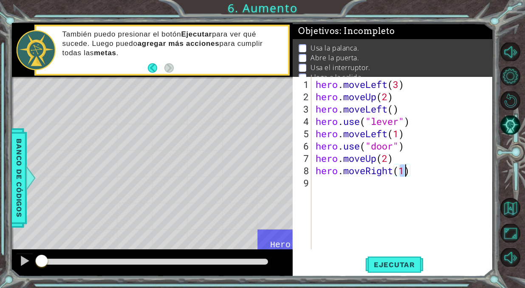
type textarea "hero.moveRight(2)"
click at [363, 187] on div "hero . moveLeft ( 3 ) hero . moveUp ( 2 ) hero . moveLeft ( ) hero . use ( "lev…" at bounding box center [404, 176] width 180 height 197
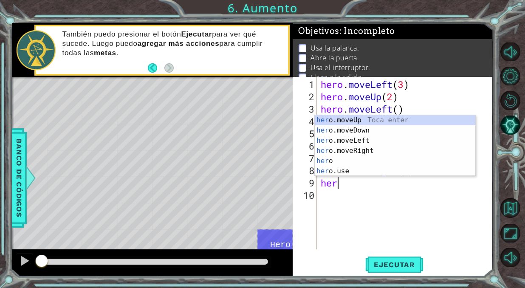
scroll to position [0, 0]
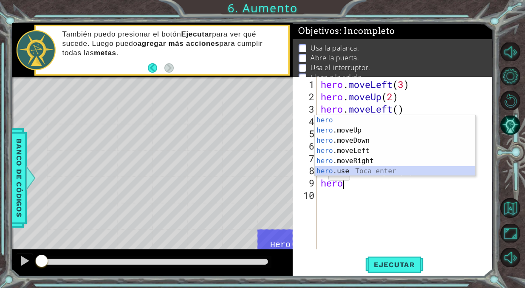
click at [336, 171] on div "hero Toca enter hero .moveUp Toca enter hero .moveDown Toca enter hero .moveLef…" at bounding box center [395, 156] width 161 height 82
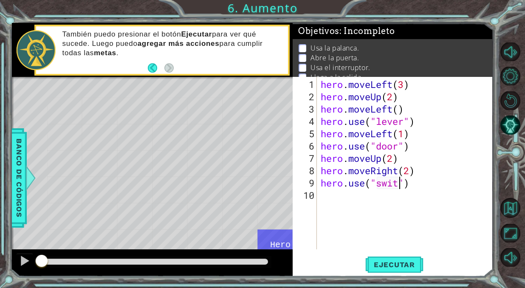
scroll to position [0, 4]
type textarea "hero.use("switch")"
click at [350, 193] on div "hero . moveLeft ( 3 ) hero . moveUp ( 2 ) hero . moveLeft ( ) hero . use ( "lev…" at bounding box center [406, 176] width 175 height 197
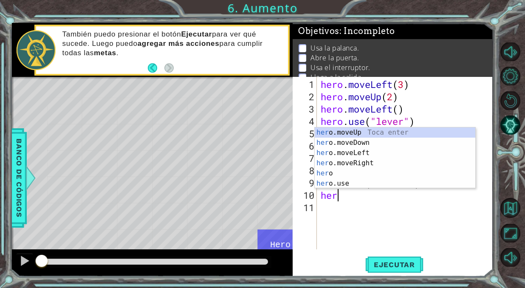
scroll to position [0, 0]
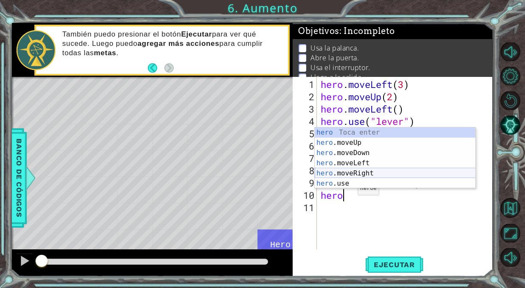
click at [350, 172] on div "hero Toca enter hero .moveUp Toca enter hero .moveDown Toca enter hero .moveLef…" at bounding box center [395, 168] width 161 height 82
type textarea "hero.moveRight(1)"
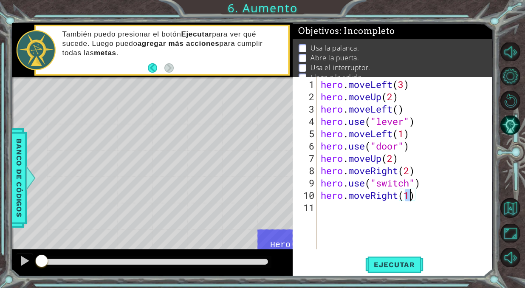
click at [396, 238] on div "hero . moveLeft ( 3 ) hero . moveUp ( 2 ) hero . moveLeft ( ) hero . use ( "lev…" at bounding box center [406, 176] width 175 height 197
click at [388, 272] on button "Ejecutar" at bounding box center [394, 265] width 58 height 20
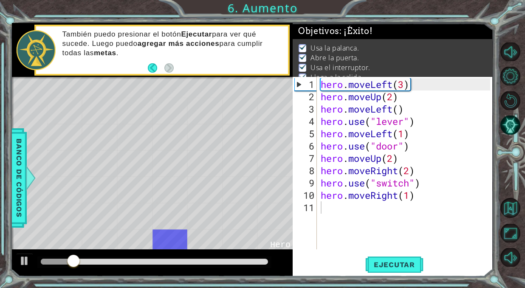
drag, startPoint x: 125, startPoint y: 256, endPoint x: 163, endPoint y: 257, distance: 38.2
click at [163, 257] on div at bounding box center [154, 262] width 234 height 12
click at [176, 275] on div at bounding box center [152, 262] width 281 height 27
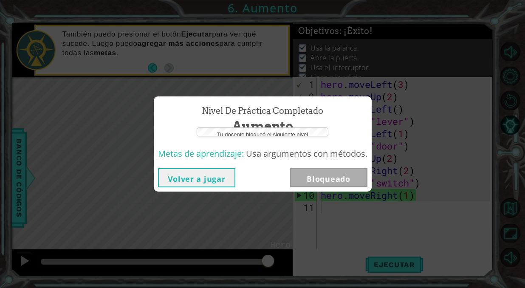
drag, startPoint x: 176, startPoint y: 259, endPoint x: 305, endPoint y: 260, distance: 128.6
click at [305, 260] on body "1 ההההההההההההההההההההההההההההההההההההההההההההההההההההההההההההההההההההההההההההה…" at bounding box center [262, 144] width 525 height 288
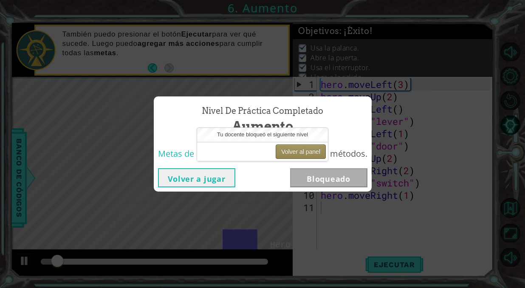
click at [284, 149] on button "Volver al panel" at bounding box center [301, 151] width 50 height 14
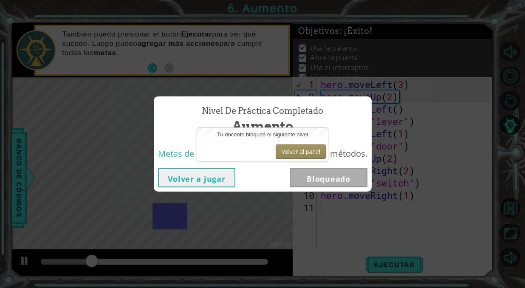
click at [200, 177] on button "Volver a jugar" at bounding box center [196, 177] width 77 height 19
